Goal: Task Accomplishment & Management: Complete application form

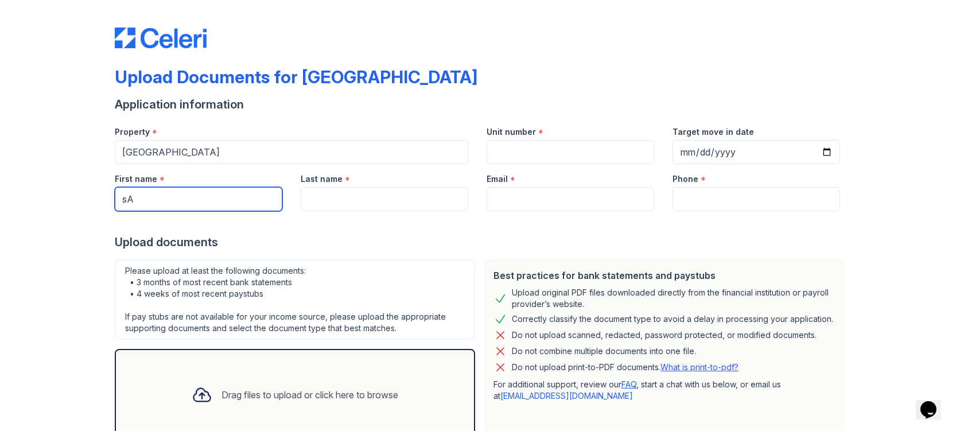
type input "s"
type input "[PERSON_NAME]"
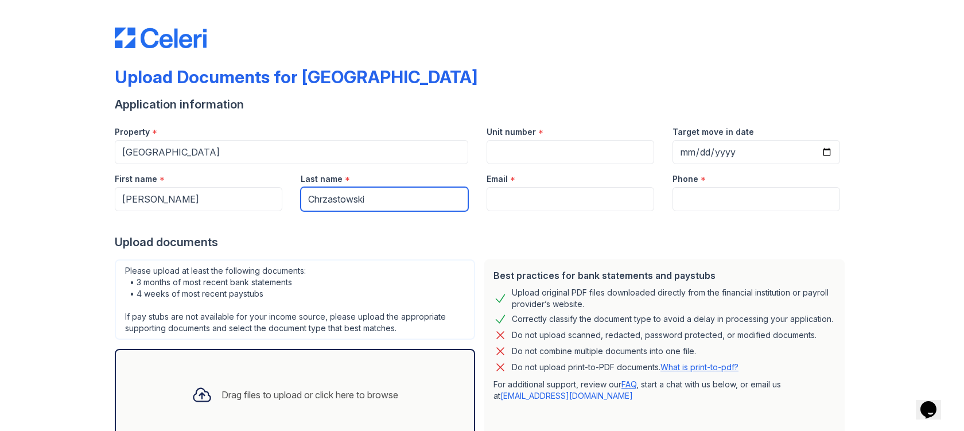
type input "Chrzastowski"
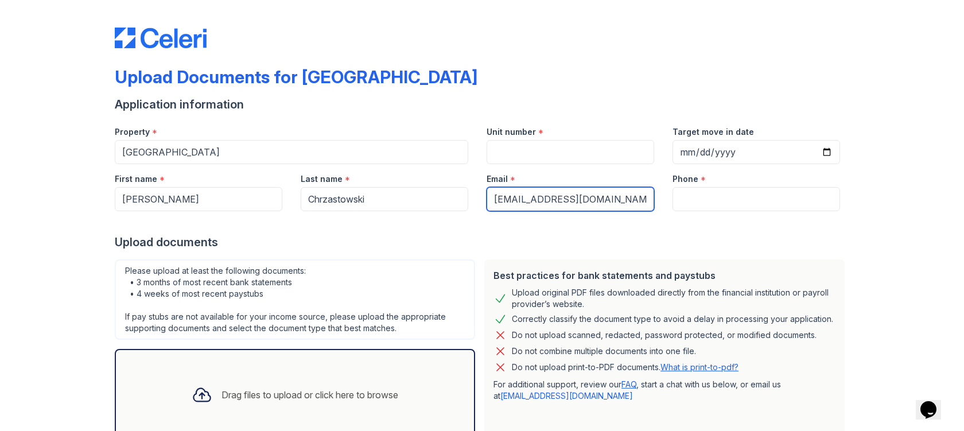
type input "[EMAIL_ADDRESS][DOMAIN_NAME]"
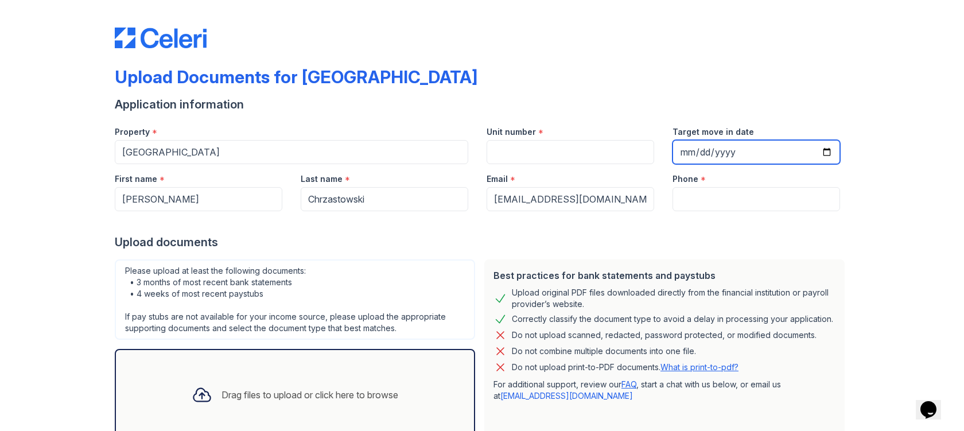
click at [757, 152] on input "Target move in date" at bounding box center [756, 152] width 168 height 24
type input "[DATE]"
click at [645, 225] on div at bounding box center [482, 222] width 734 height 23
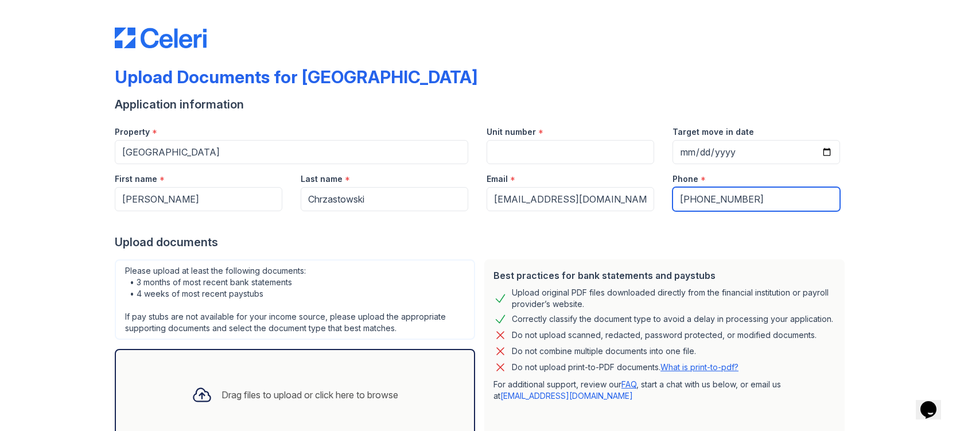
type input "[PHONE_NUMBER]"
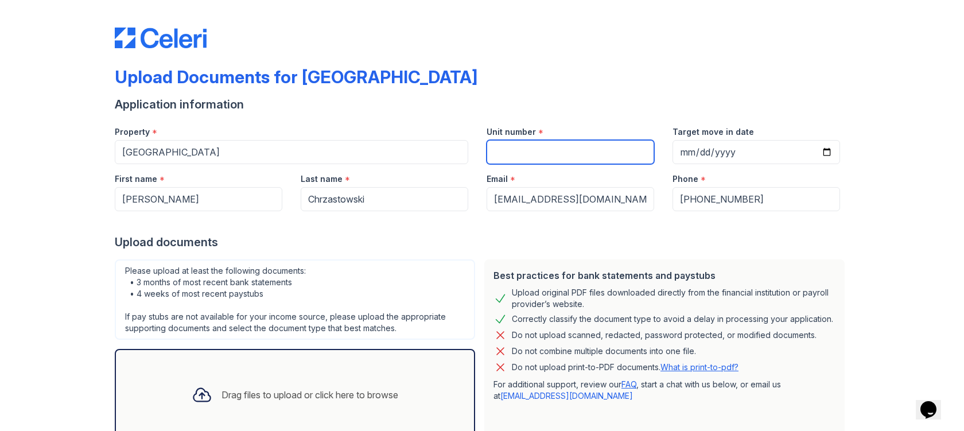
click at [511, 154] on input "Unit number" at bounding box center [570, 152] width 168 height 24
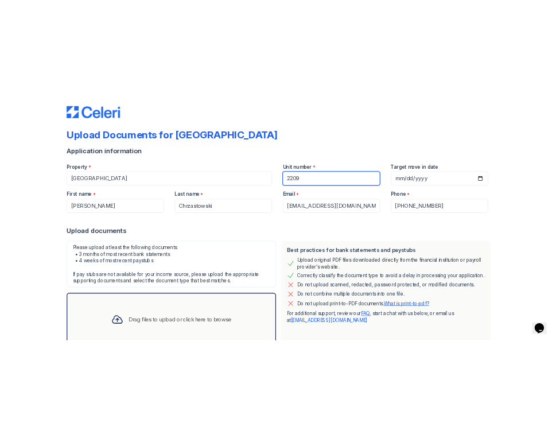
scroll to position [81, 0]
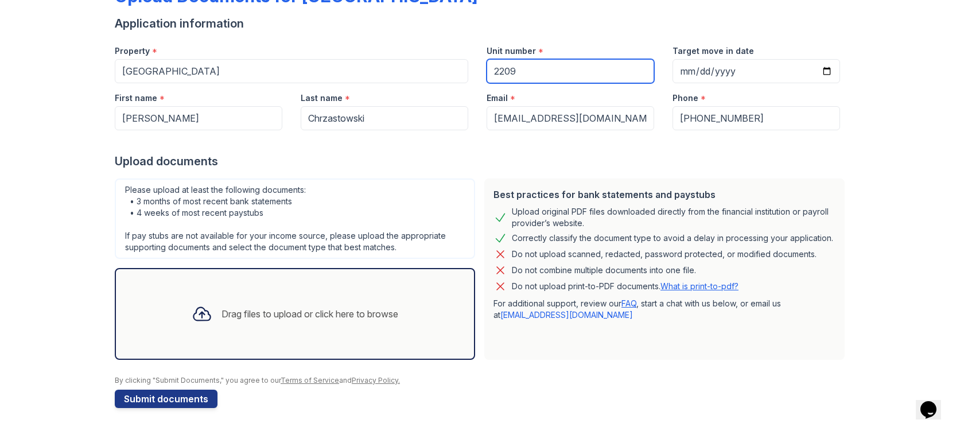
type input "2209"
click at [262, 308] on div "Drag files to upload or click here to browse" at bounding box center [309, 314] width 177 height 14
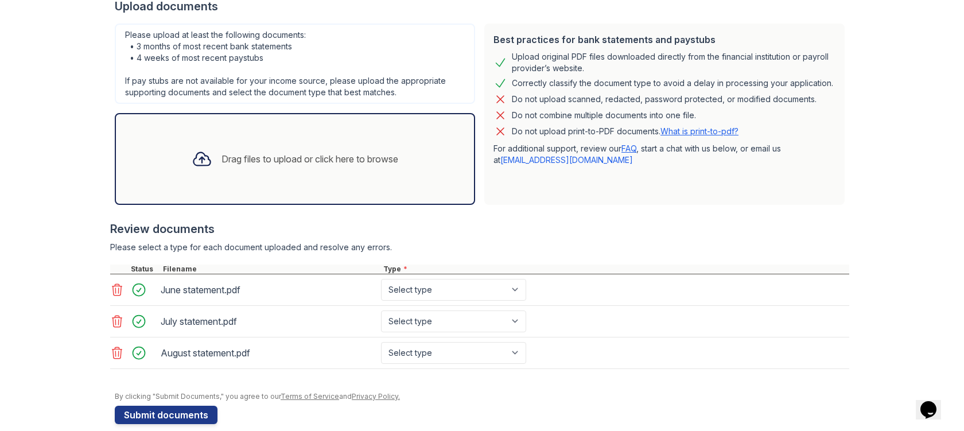
scroll to position [252, 0]
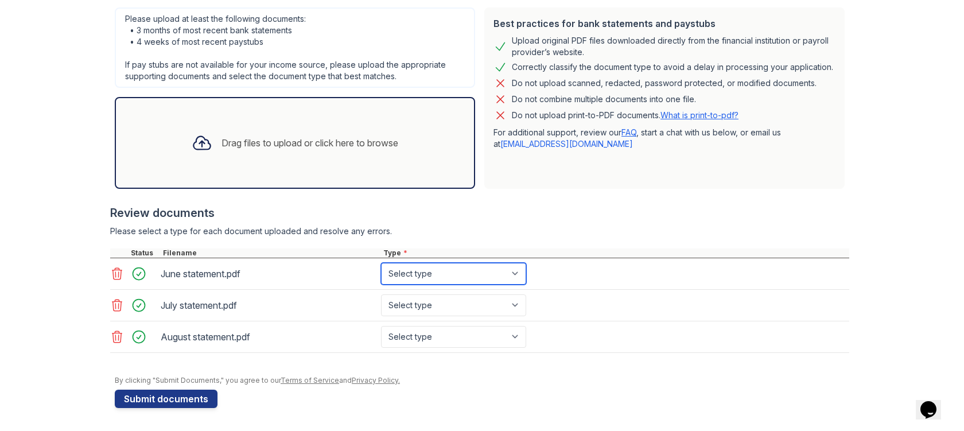
select select "bank_statement"
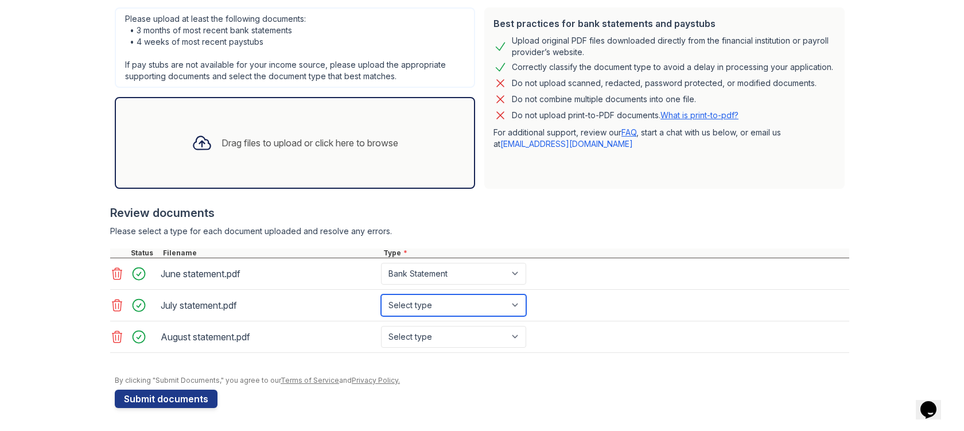
select select "bank_statement"
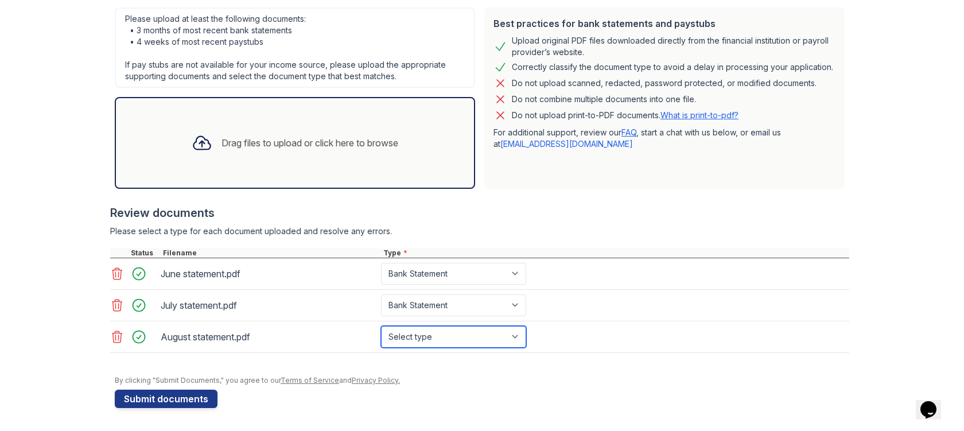
select select "bank_statement"
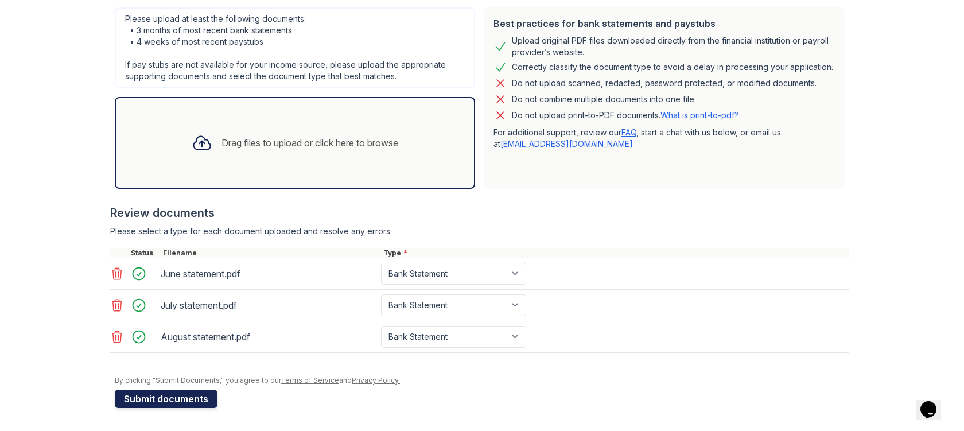
click at [162, 399] on button "Submit documents" at bounding box center [166, 399] width 103 height 18
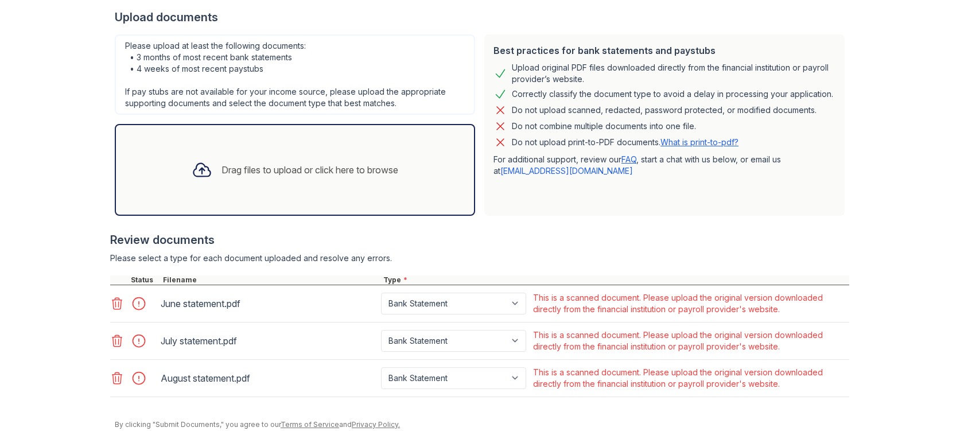
scroll to position [255, 0]
